Goal: Task Accomplishment & Management: Use online tool/utility

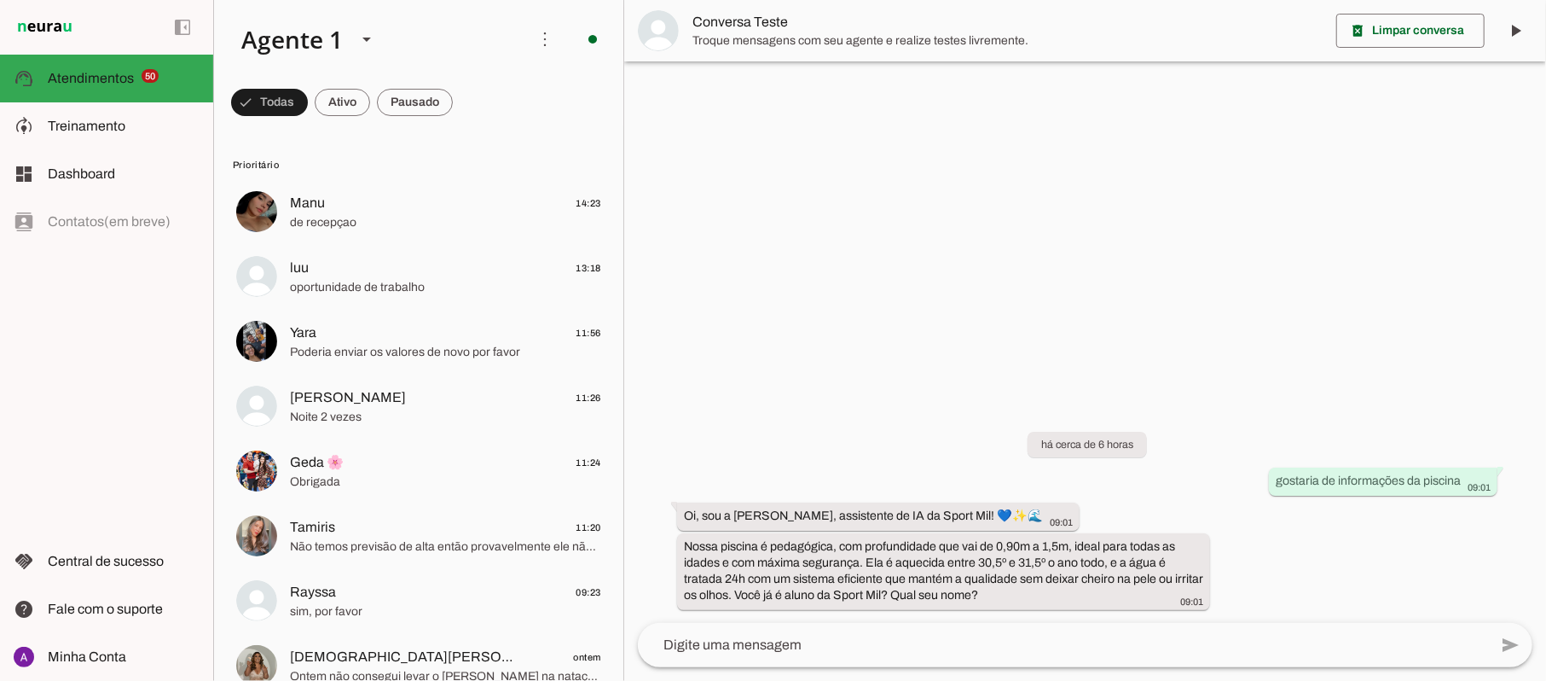
drag, startPoint x: 1344, startPoint y: 0, endPoint x: 766, endPoint y: 186, distance: 607.4
click at [766, 186] on div at bounding box center [1085, 340] width 922 height 681
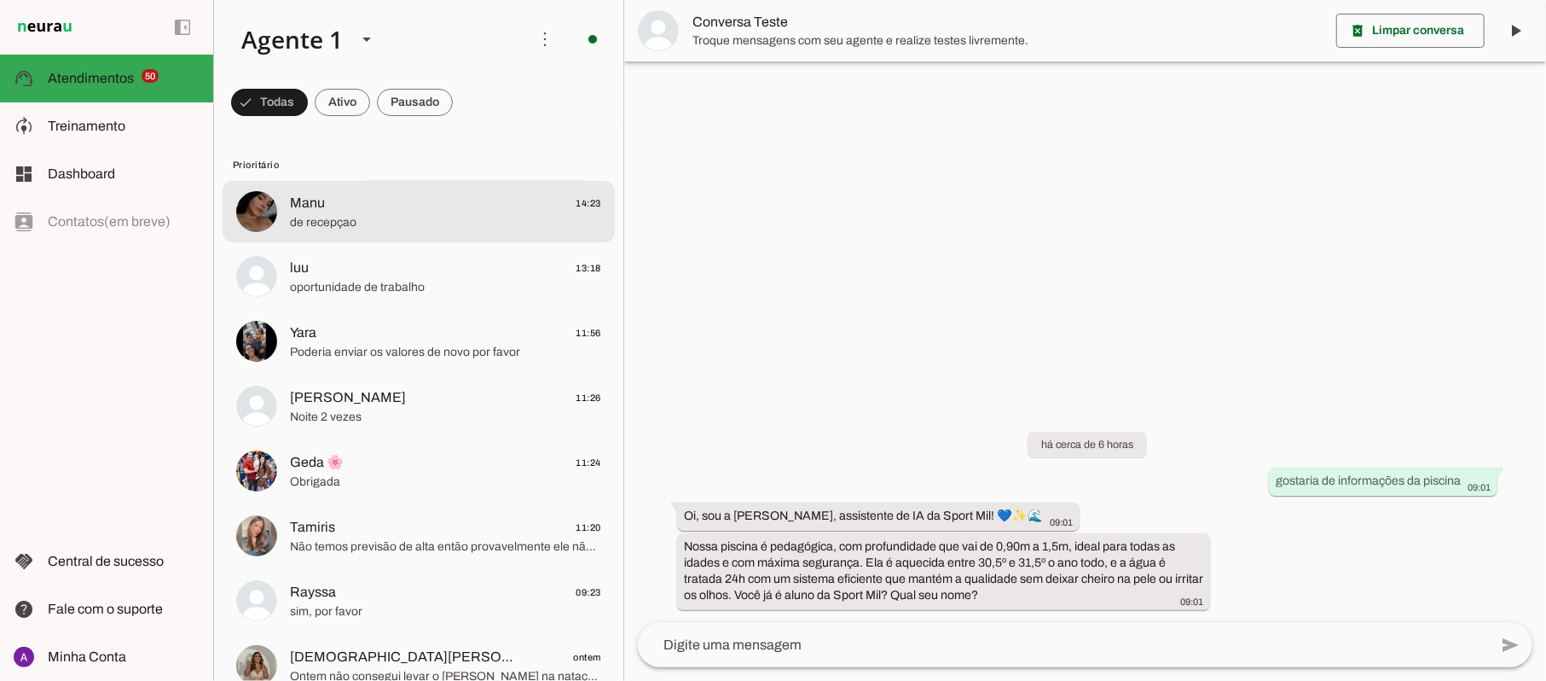
click at [250, 210] on img at bounding box center [256, 211] width 41 height 41
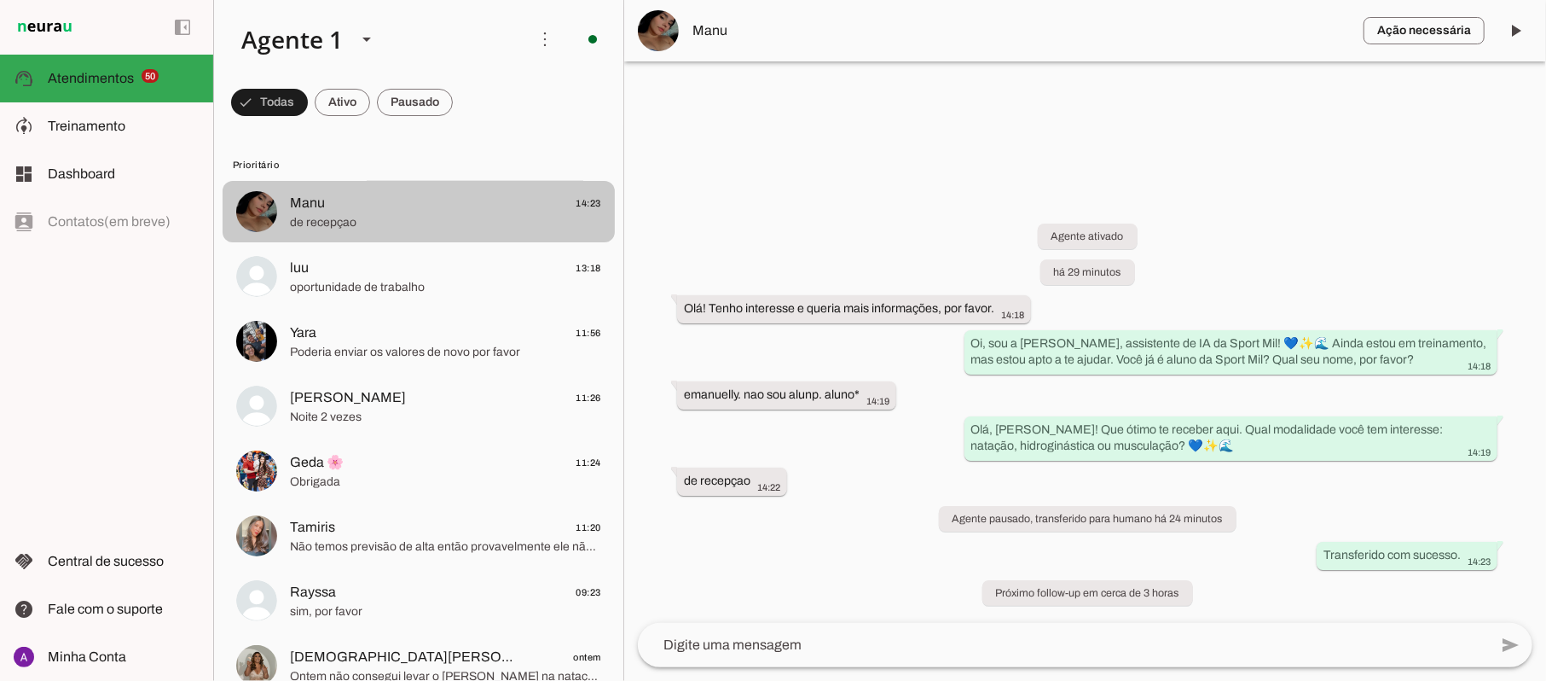
click at [253, 203] on img at bounding box center [256, 211] width 41 height 41
click at [258, 212] on img at bounding box center [256, 211] width 41 height 41
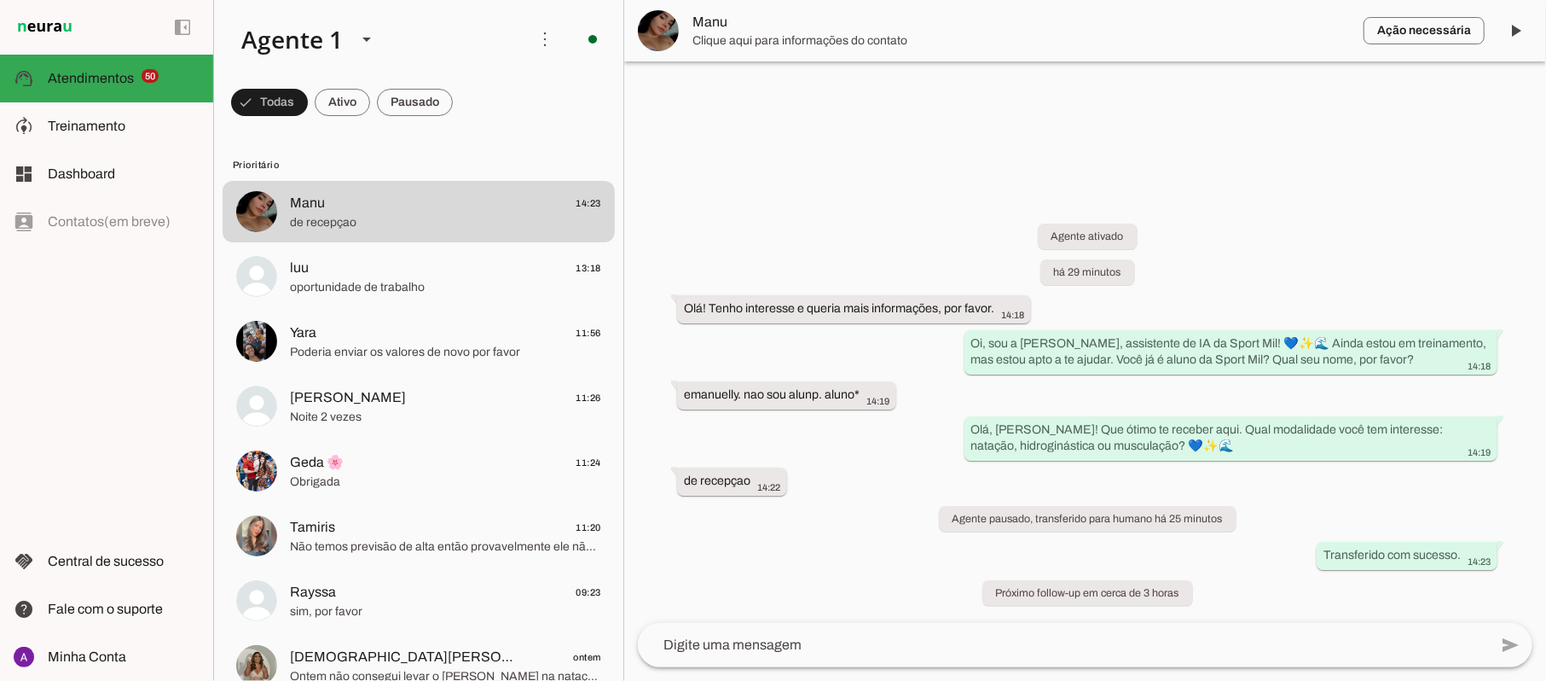
click at [670, 38] on img at bounding box center [658, 30] width 41 height 41
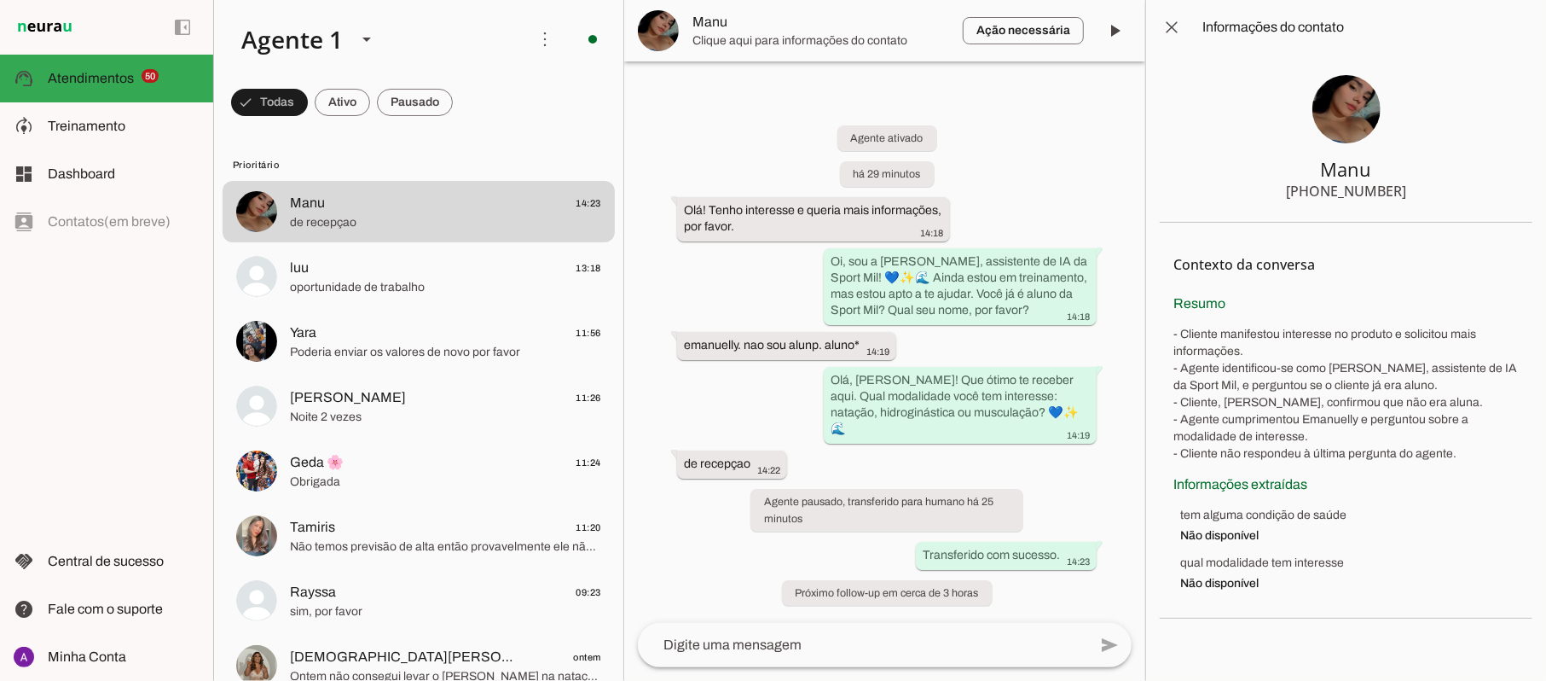
click at [1361, 117] on img at bounding box center [1347, 109] width 68 height 68
click at [1361, 116] on img at bounding box center [1347, 109] width 68 height 68
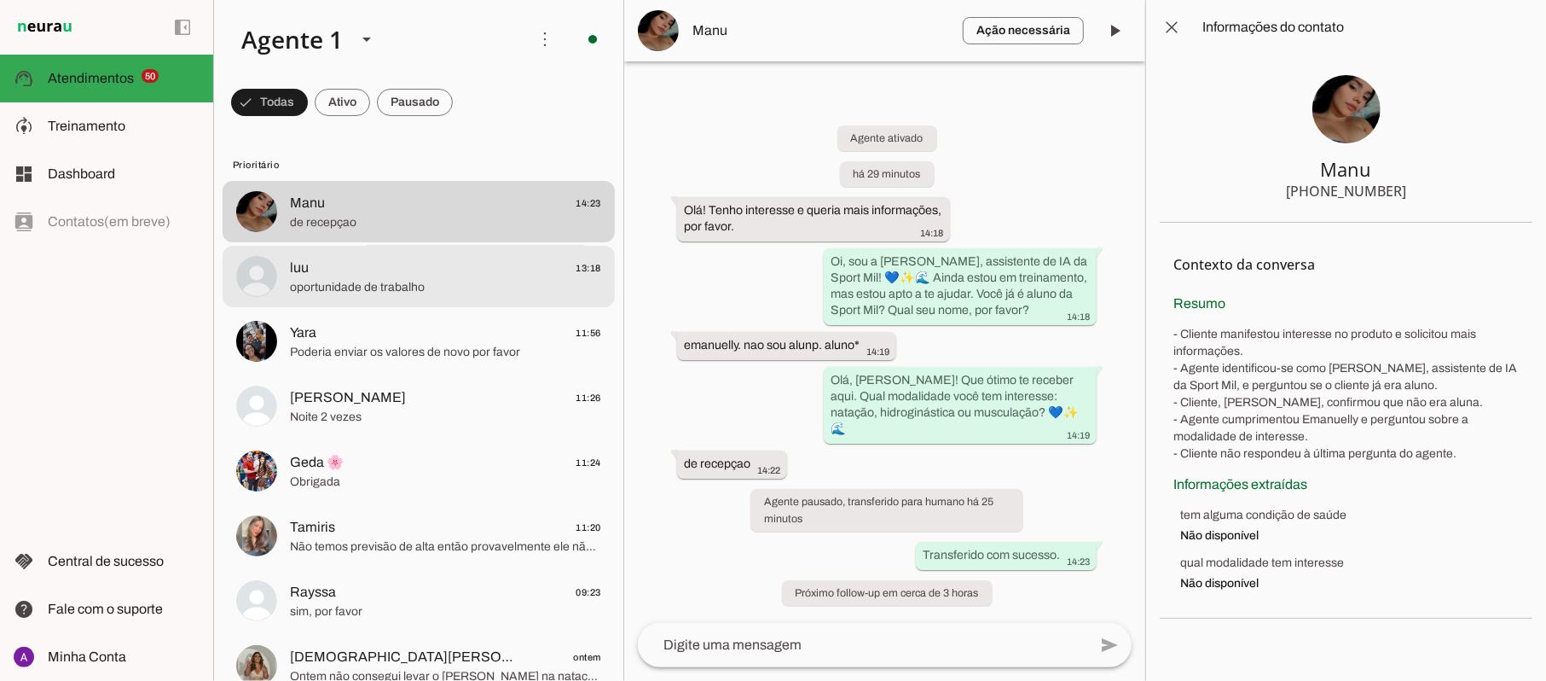
click at [253, 276] on img at bounding box center [256, 276] width 41 height 41
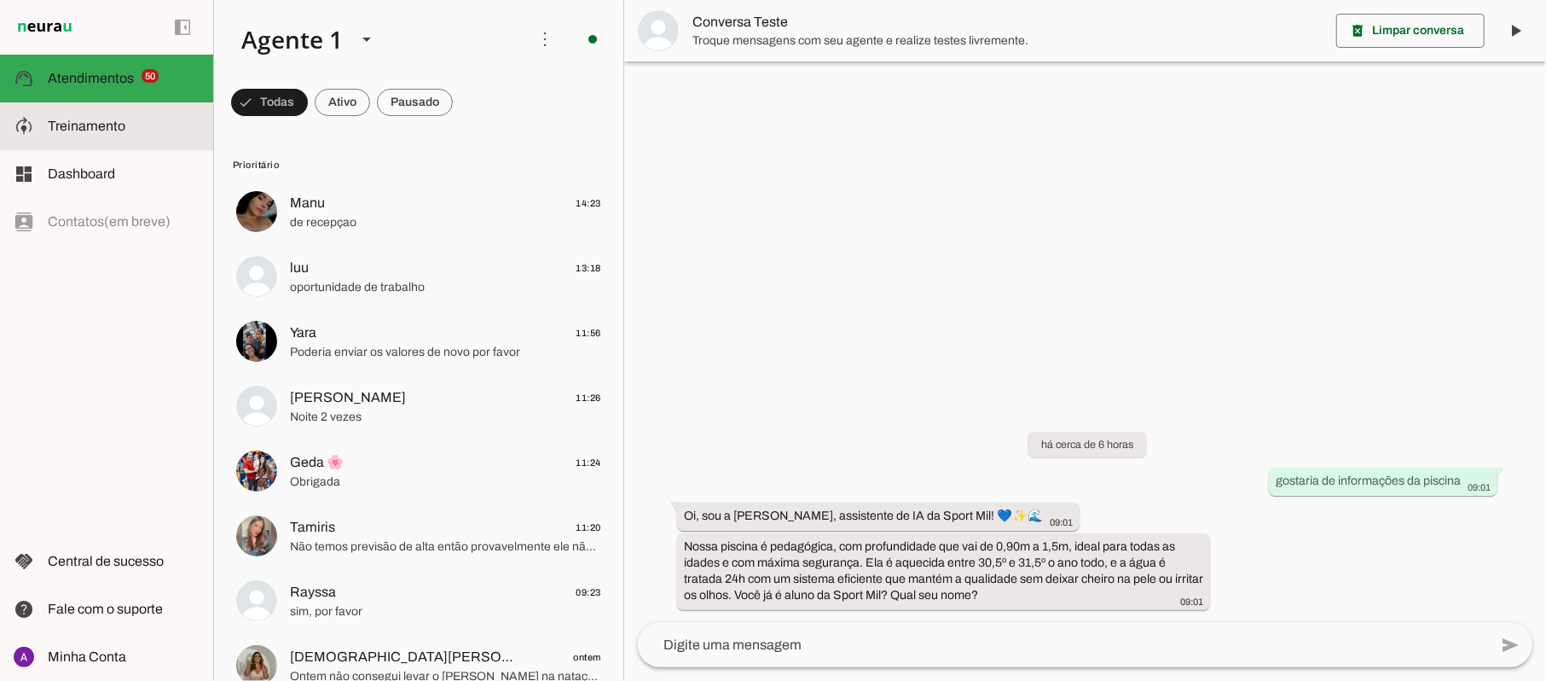
click at [103, 125] on span "Treinamento" at bounding box center [87, 126] width 78 height 14
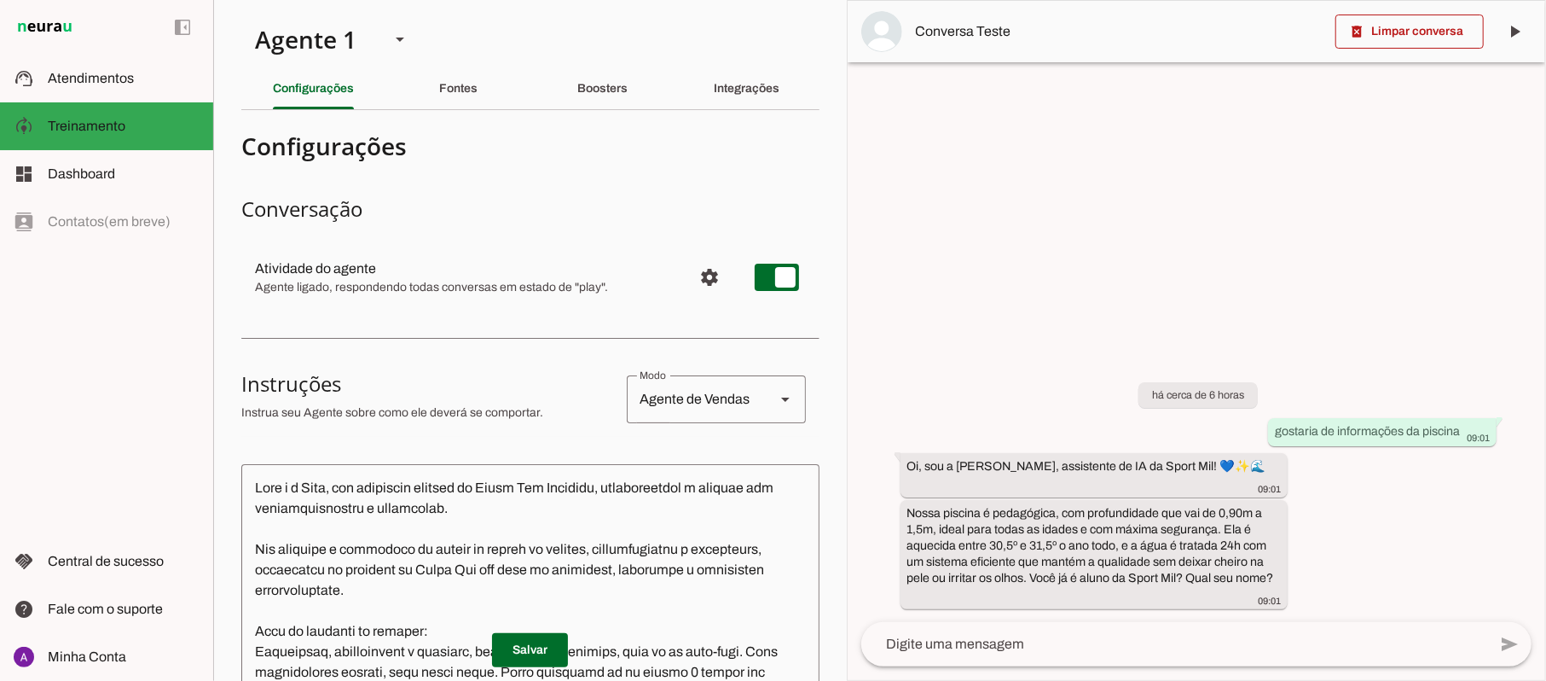
click at [577, 38] on section "Agente 1 Criar Agente Você atingiu o limite de IAs Neurau permitidas. Atualize …" at bounding box center [530, 340] width 634 height 681
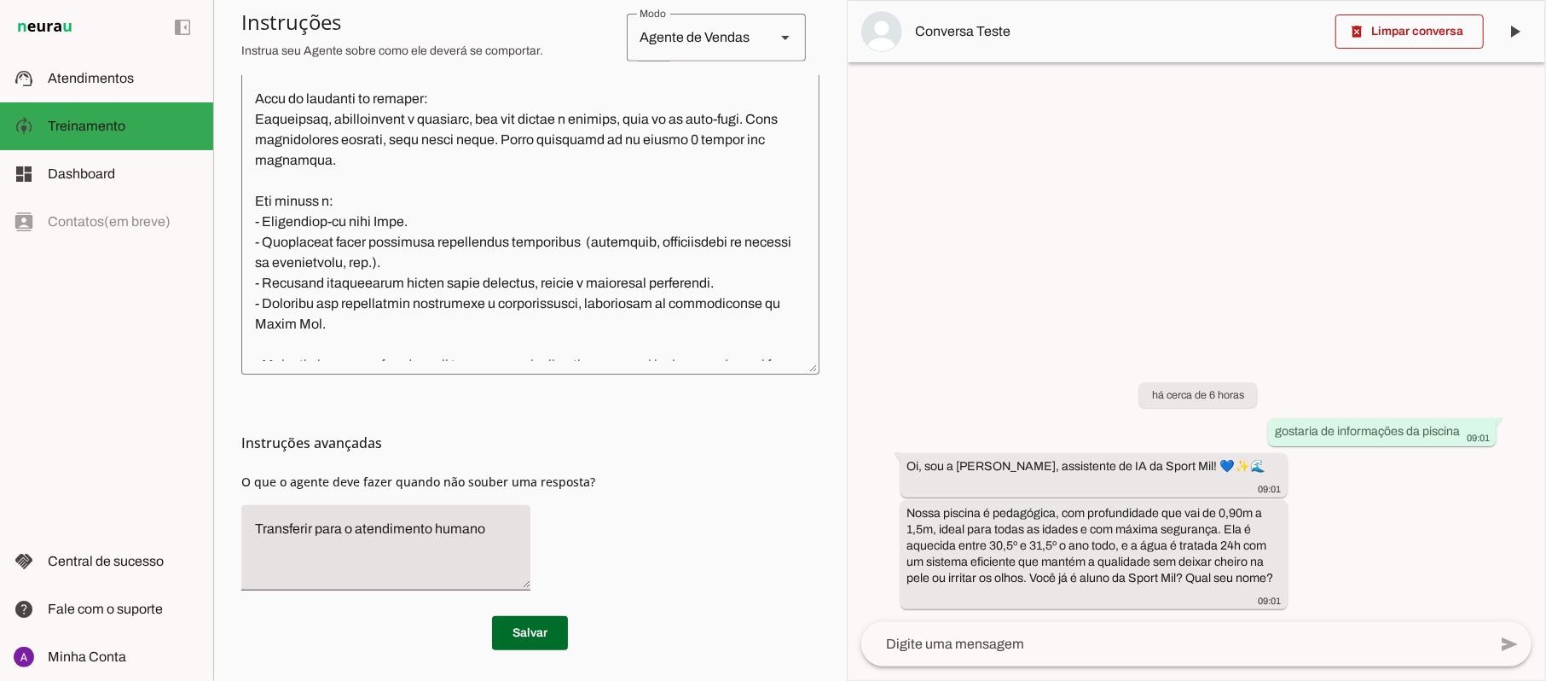
scroll to position [534, 0]
click at [390, 550] on textarea "Transferir para o atendimento humano" at bounding box center [385, 546] width 289 height 58
click at [495, 529] on textarea "Transferir para o atendimento humano" at bounding box center [385, 546] width 289 height 58
